Goal: Task Accomplishment & Management: Use online tool/utility

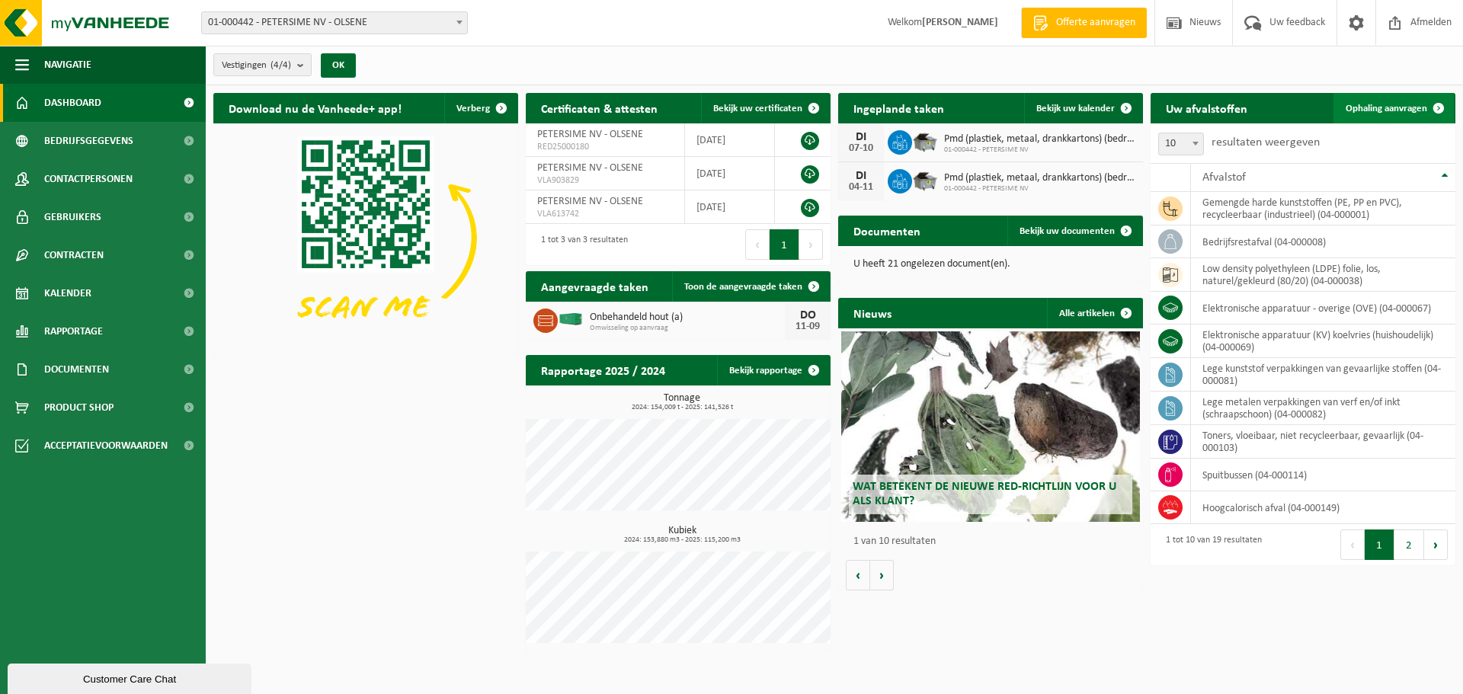
click at [1394, 101] on link "Ophaling aanvragen" at bounding box center [1393, 108] width 120 height 30
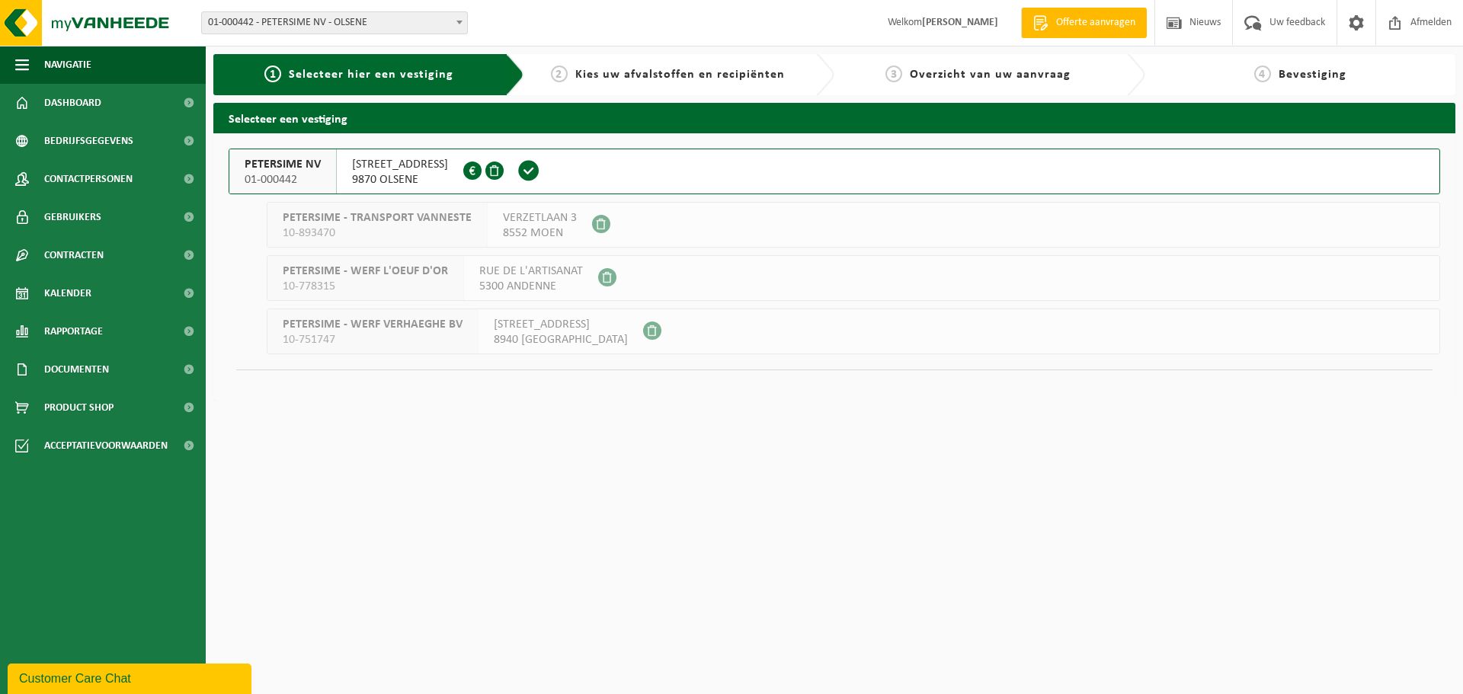
click at [276, 169] on span "PETERSIME NV" at bounding box center [283, 164] width 76 height 15
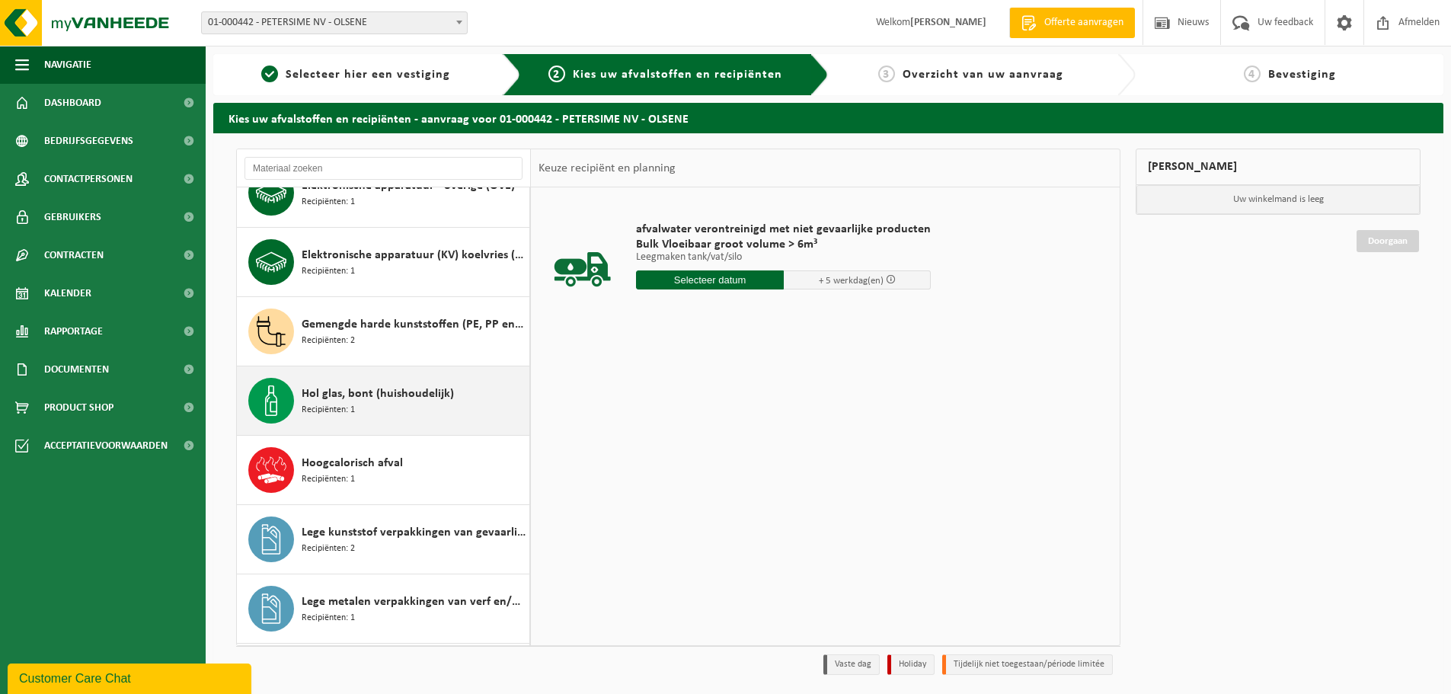
scroll to position [229, 0]
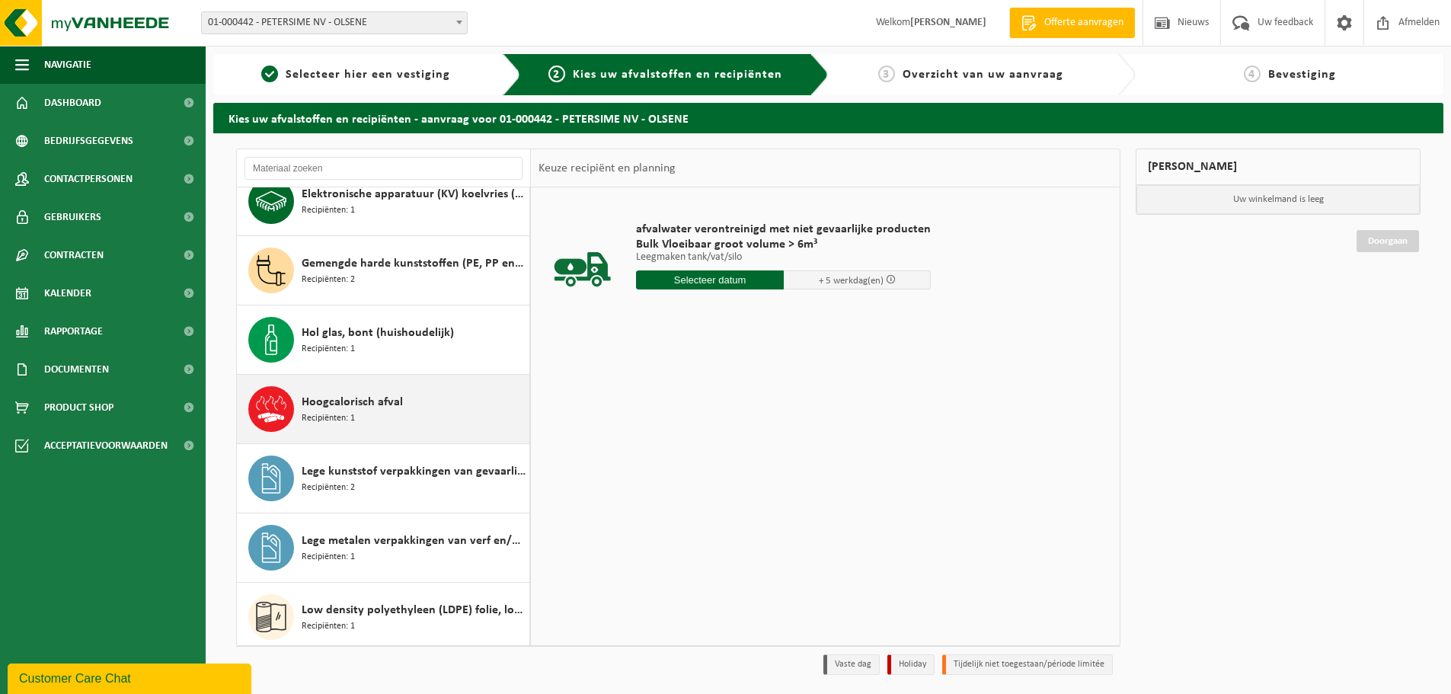
click at [348, 415] on span "Recipiënten: 1" at bounding box center [328, 418] width 53 height 14
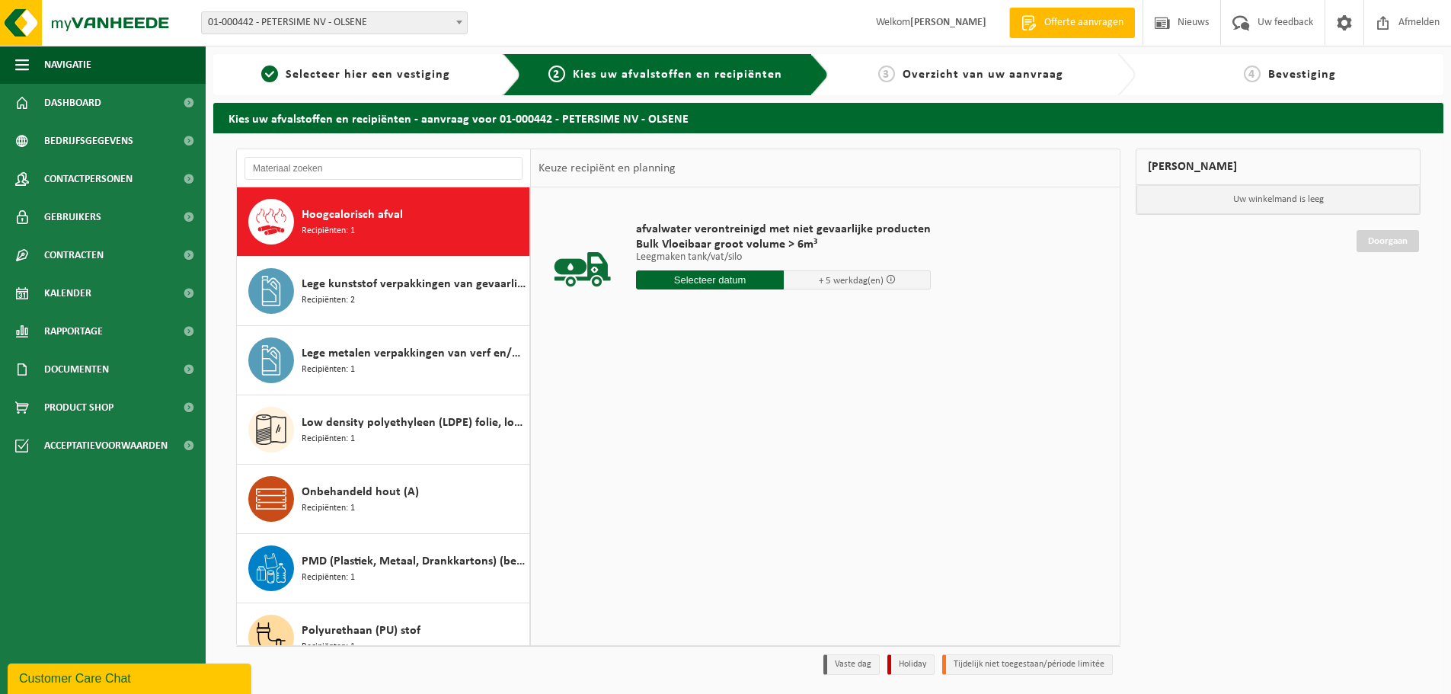
scroll to position [416, 0]
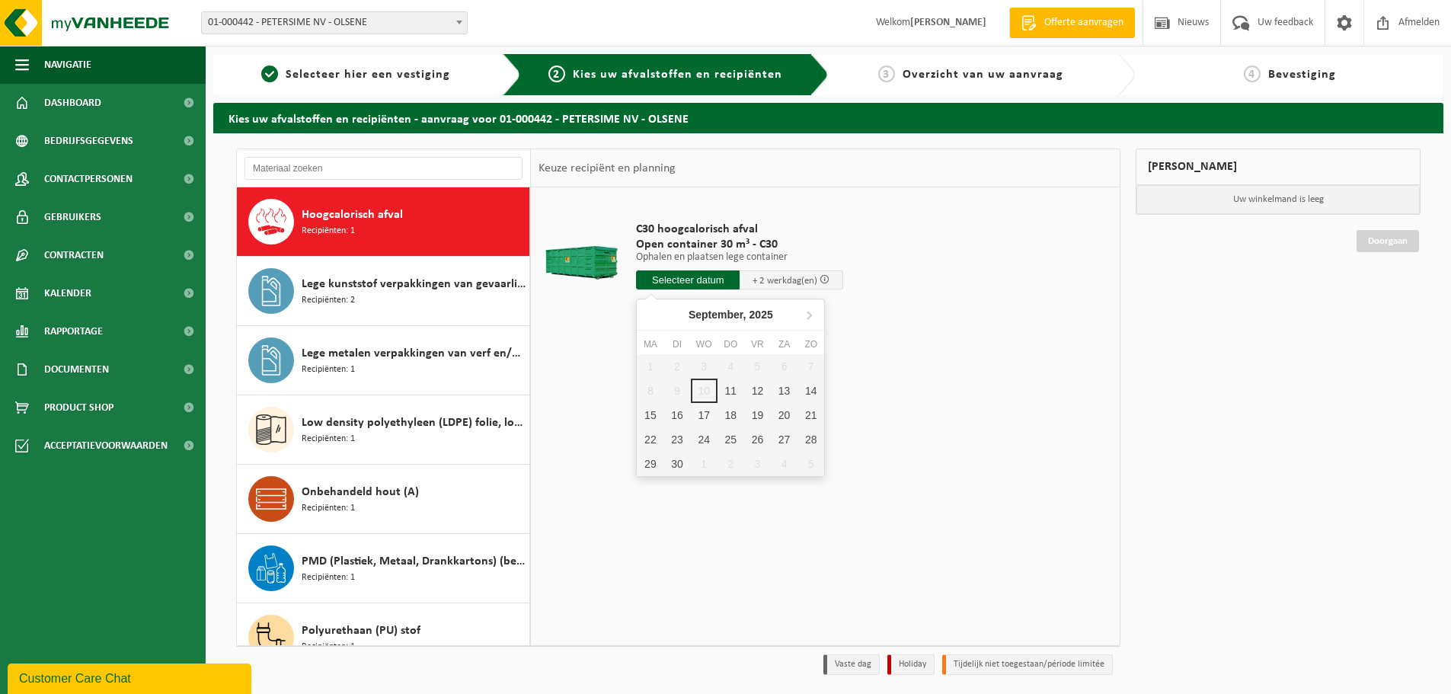
click at [697, 277] on input "text" at bounding box center [688, 279] width 104 height 19
click at [735, 391] on div "11" at bounding box center [731, 391] width 27 height 24
type input "Van 2025-09-11"
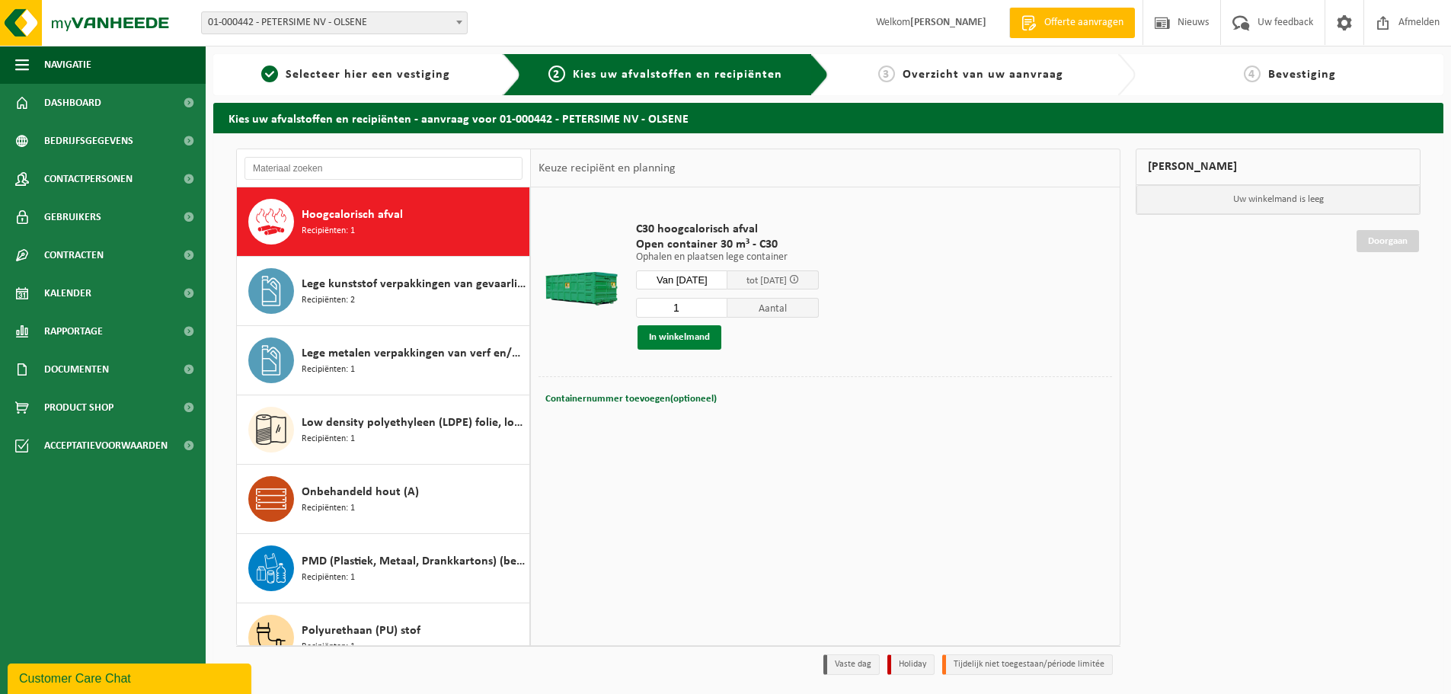
click at [682, 337] on button "In winkelmand" at bounding box center [680, 337] width 84 height 24
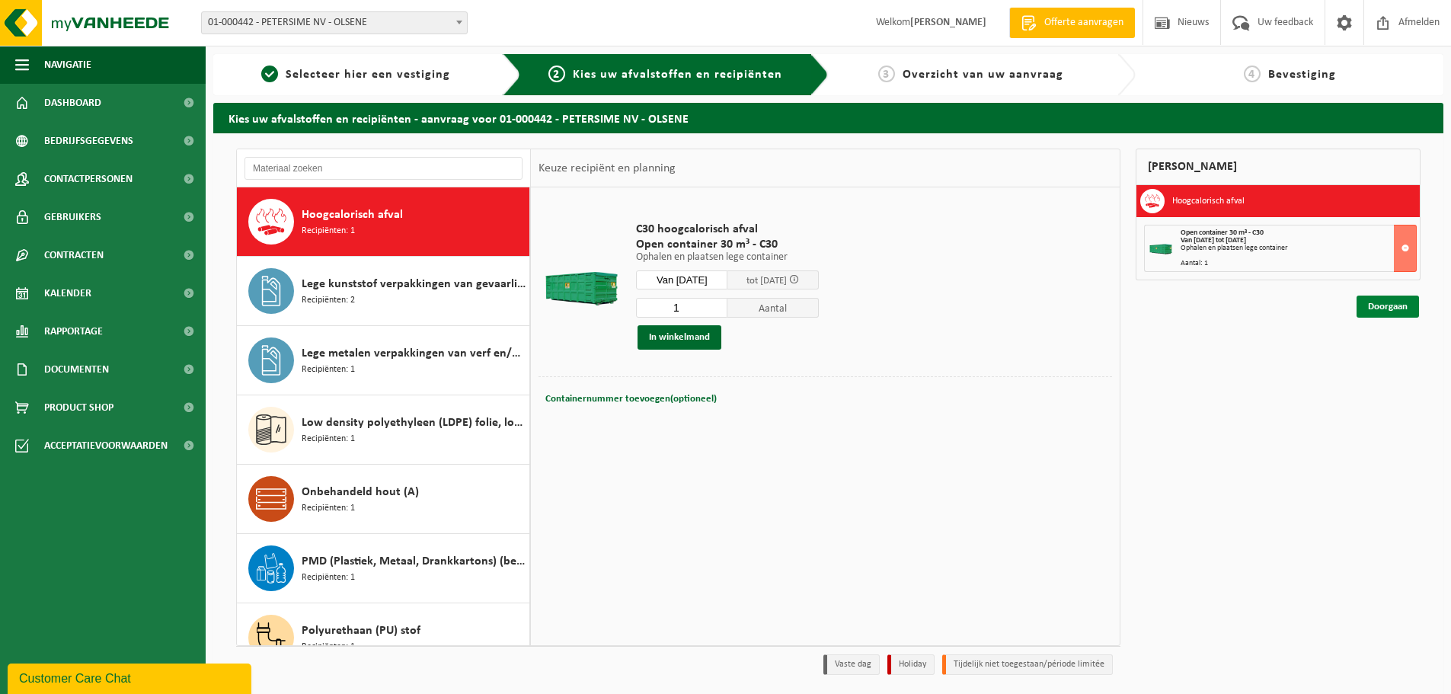
click at [1399, 304] on link "Doorgaan" at bounding box center [1388, 307] width 62 height 22
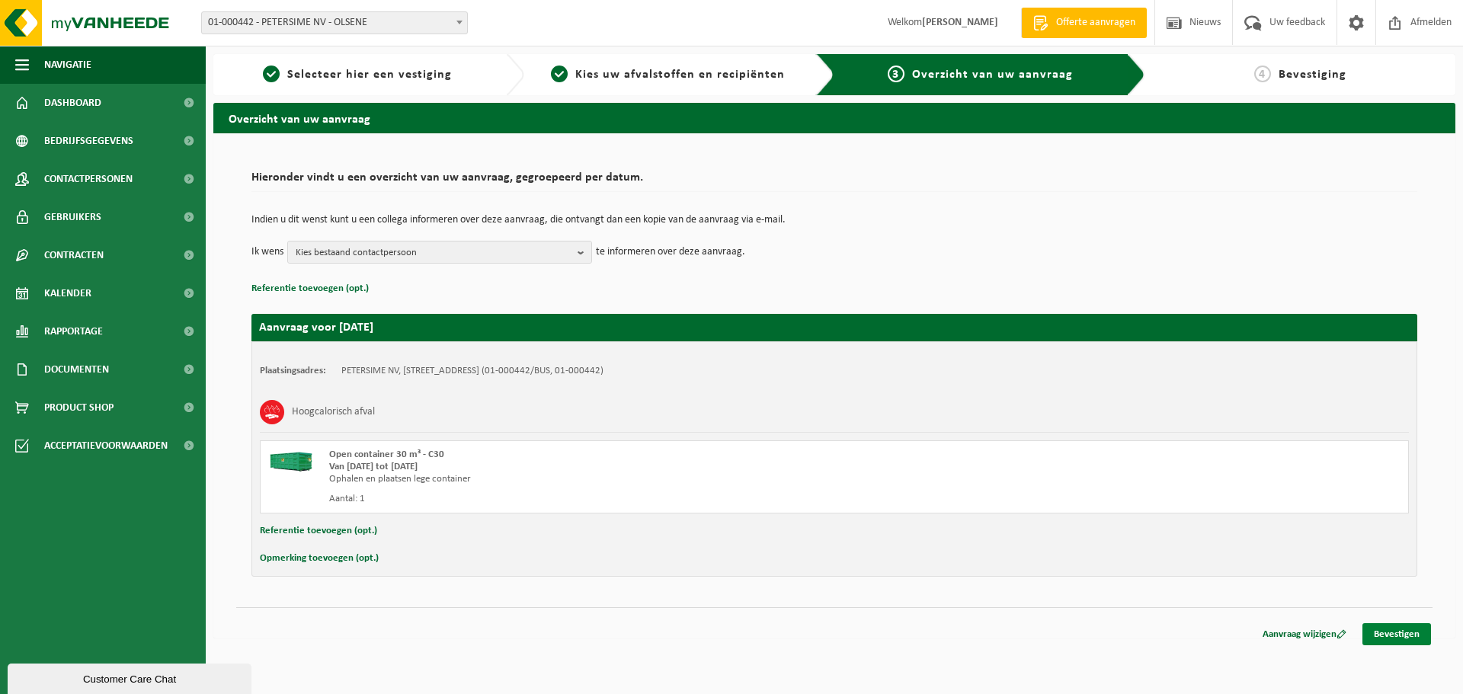
click at [1376, 634] on link "Bevestigen" at bounding box center [1396, 634] width 69 height 22
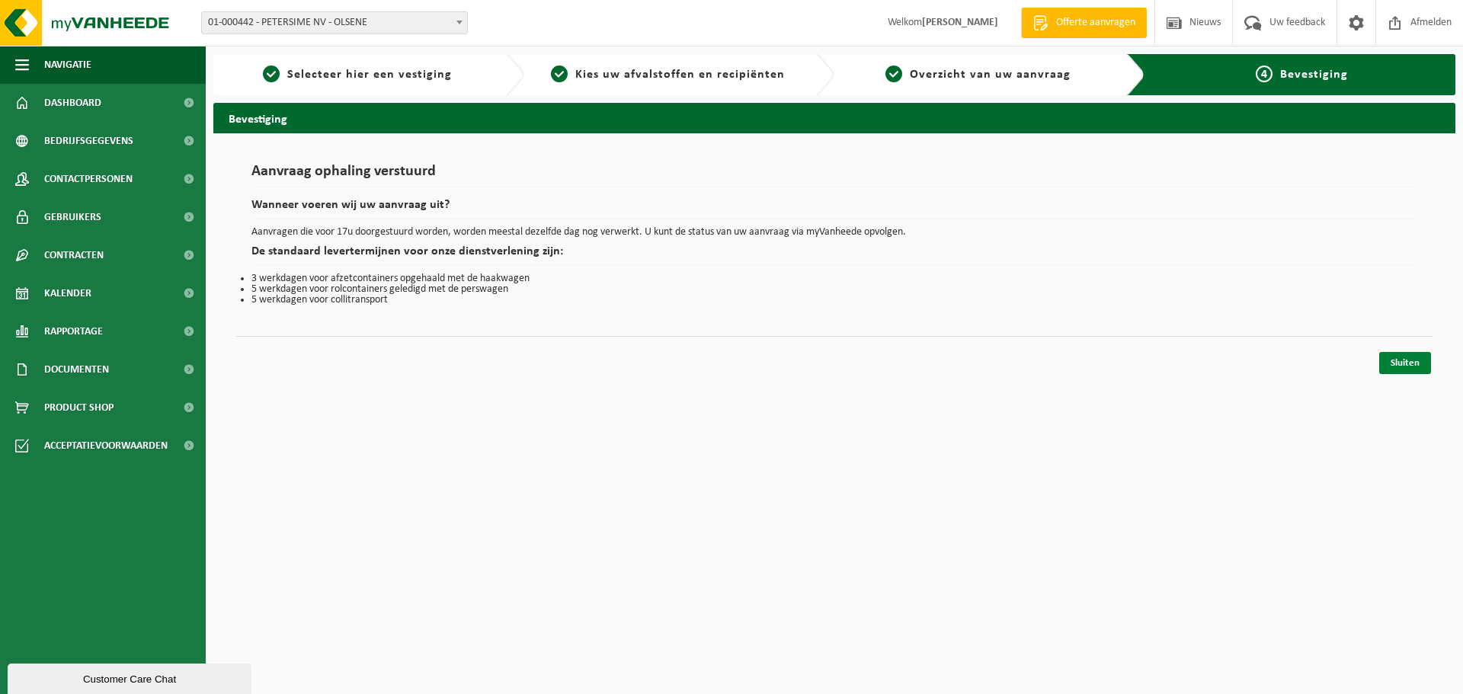
click at [1405, 359] on link "Sluiten" at bounding box center [1405, 363] width 52 height 22
